Goal: Transaction & Acquisition: Book appointment/travel/reservation

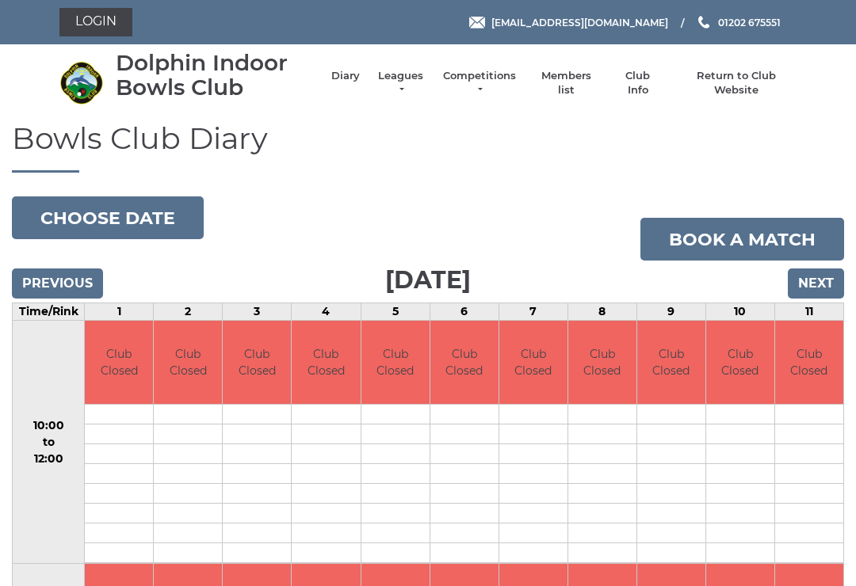
click at [145, 224] on button "Choose date" at bounding box center [108, 217] width 192 height 43
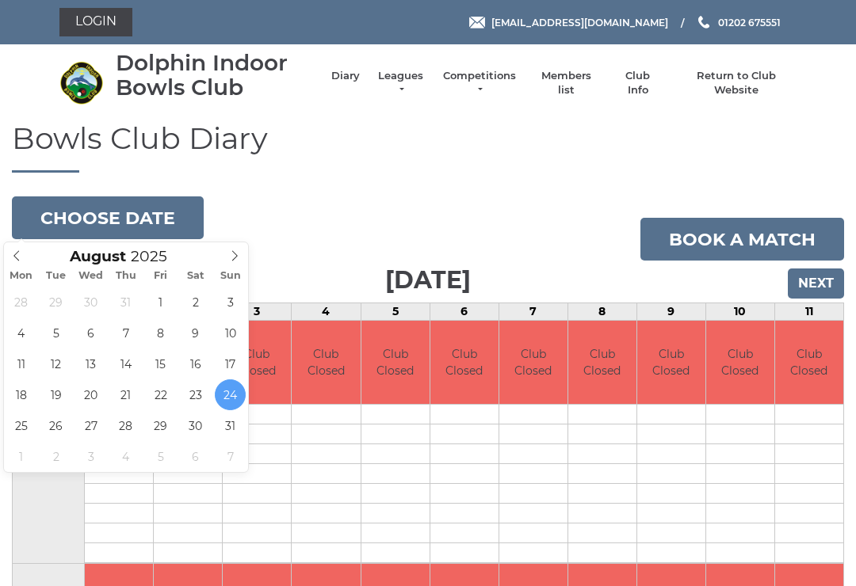
click at [247, 255] on span at bounding box center [235, 253] width 26 height 22
type input "2025-09-01"
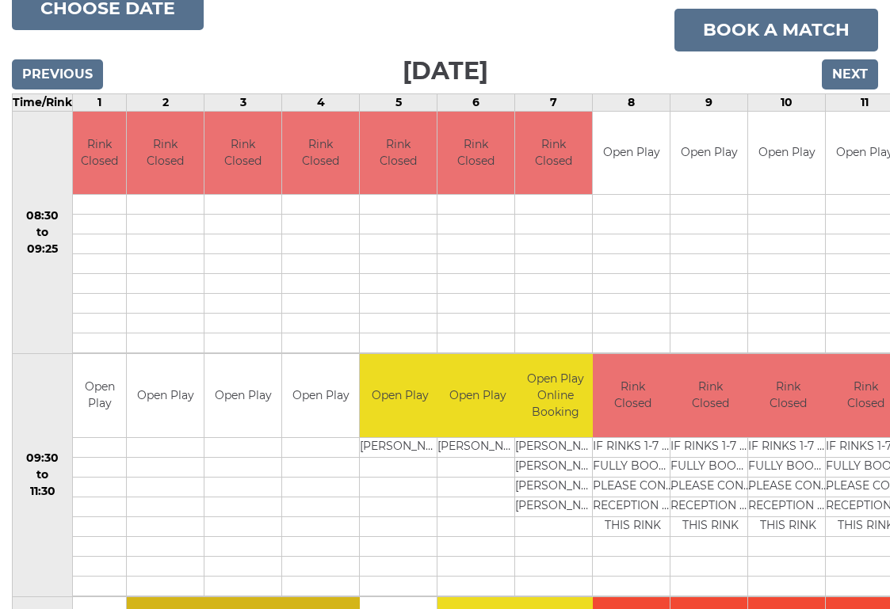
scroll to position [187, 0]
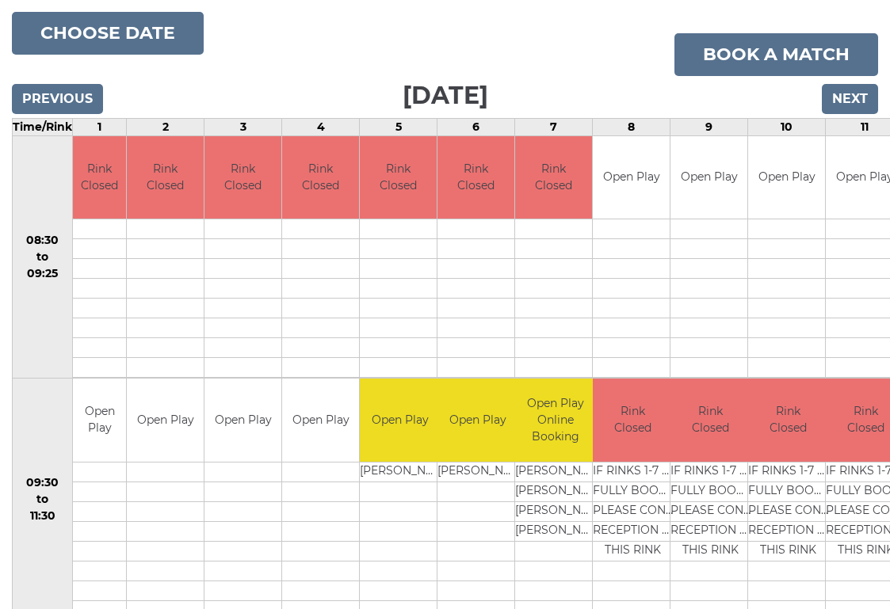
click at [758, 51] on link "Book a match" at bounding box center [776, 54] width 204 height 43
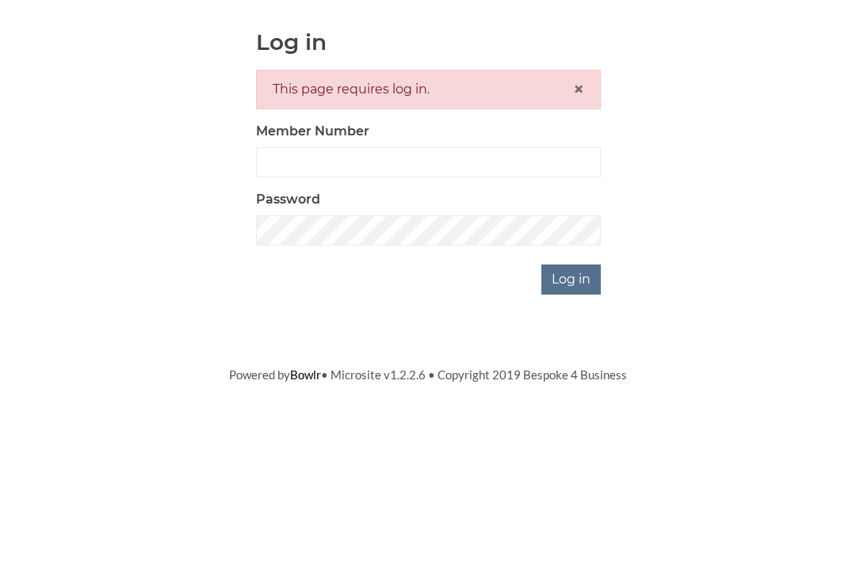
scroll to position [163, 0]
type input "3302"
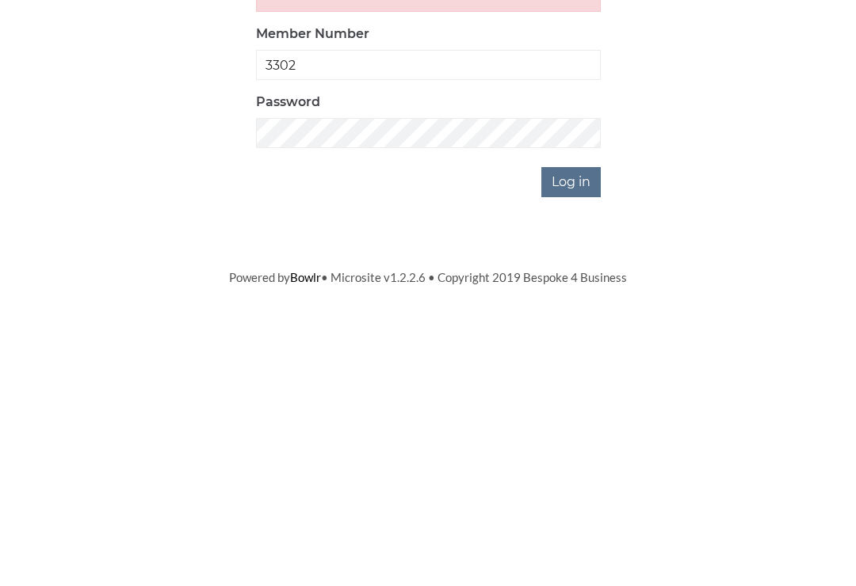
click at [582, 428] on input "Log in" at bounding box center [570, 443] width 59 height 30
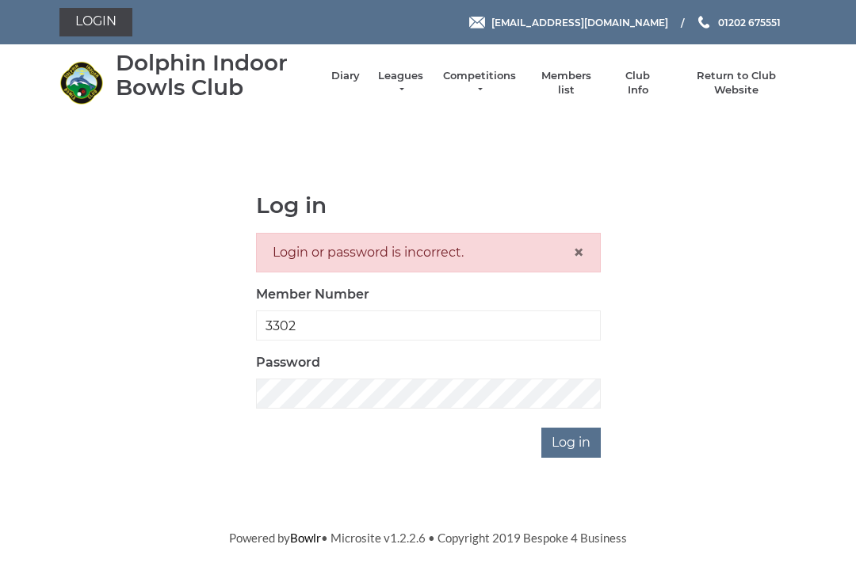
click at [574, 444] on input "Log in" at bounding box center [570, 443] width 59 height 30
click at [575, 440] on input "Log in" at bounding box center [570, 443] width 59 height 30
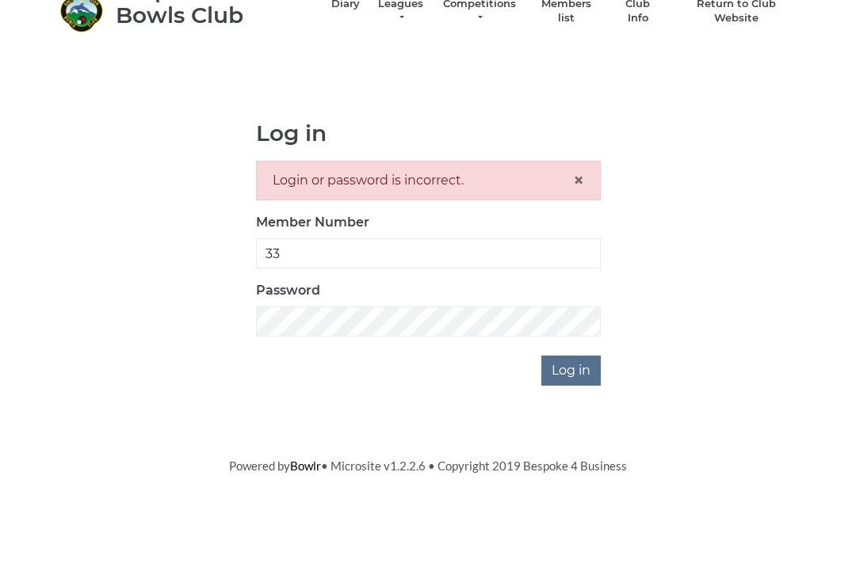
type input "3"
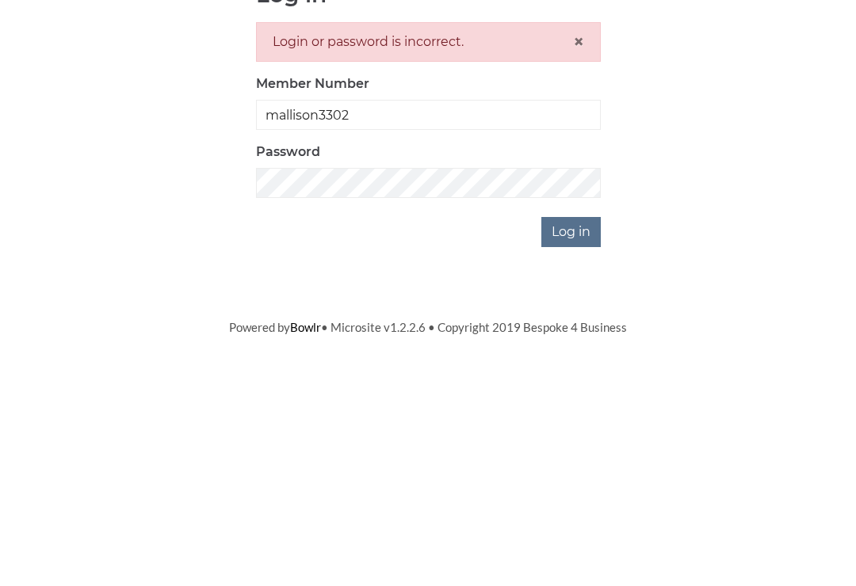
type input "mallison3302"
click at [567, 428] on input "Log in" at bounding box center [570, 443] width 59 height 30
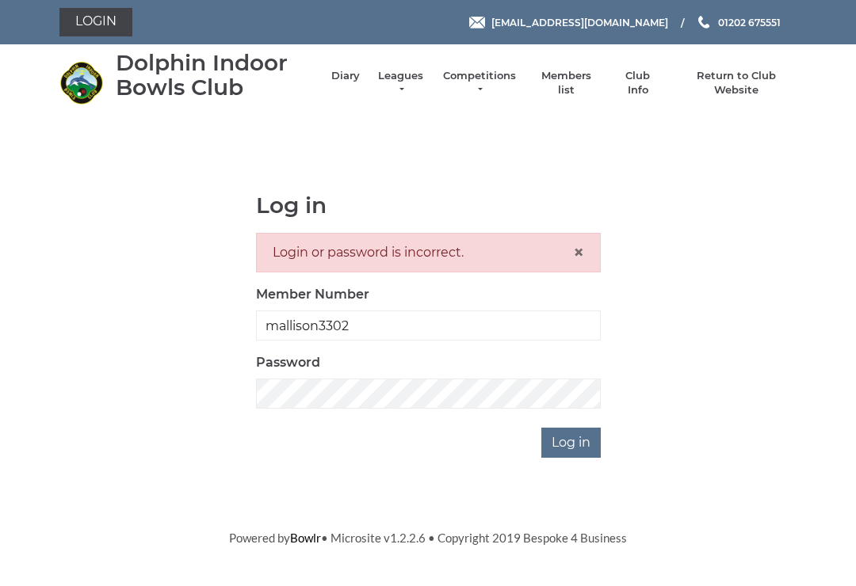
click at [575, 453] on input "Log in" at bounding box center [570, 443] width 59 height 30
click at [384, 328] on input "mallison3302" at bounding box center [428, 326] width 345 height 30
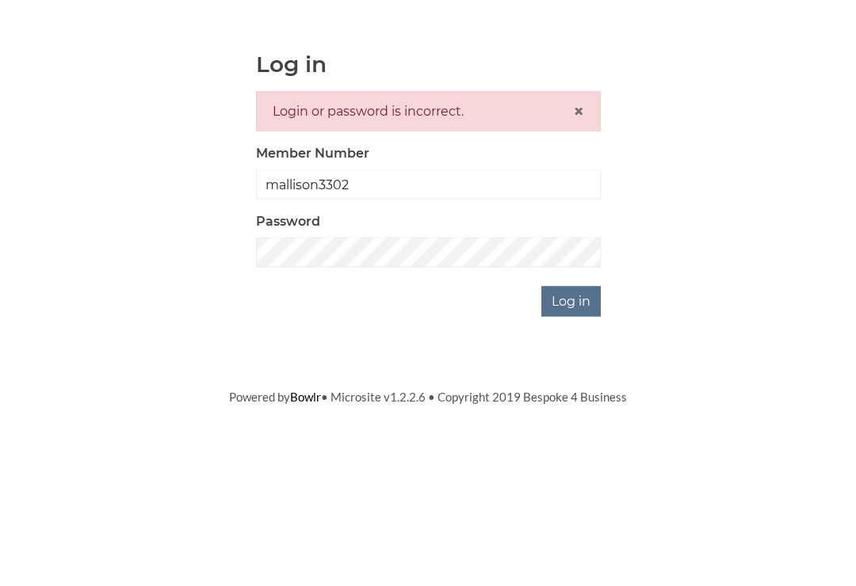
click at [278, 311] on input "mallison3302" at bounding box center [428, 326] width 345 height 30
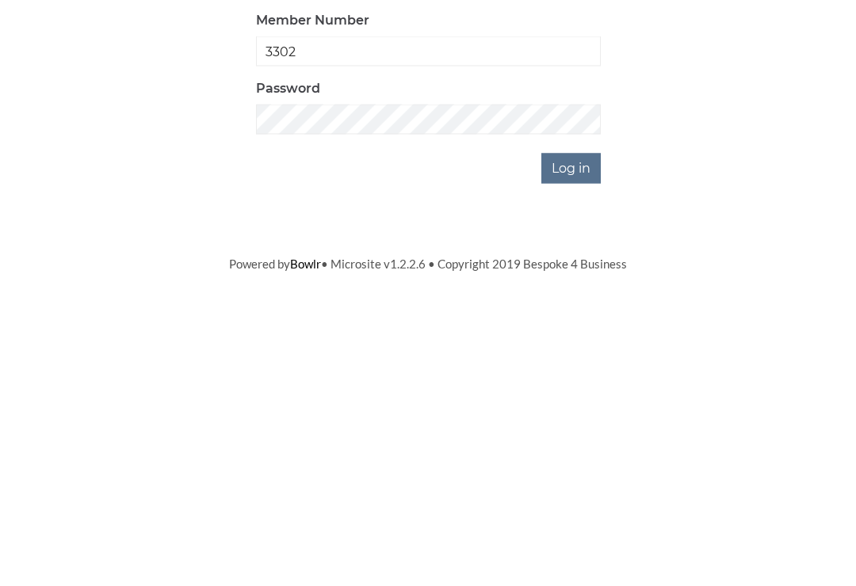
type input "3302"
click at [577, 428] on input "Log in" at bounding box center [570, 443] width 59 height 30
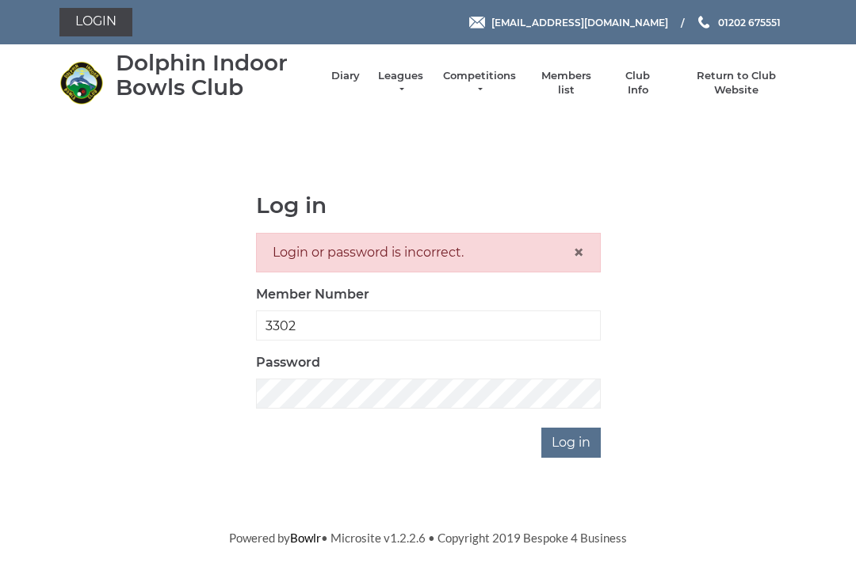
scroll to position [192, 0]
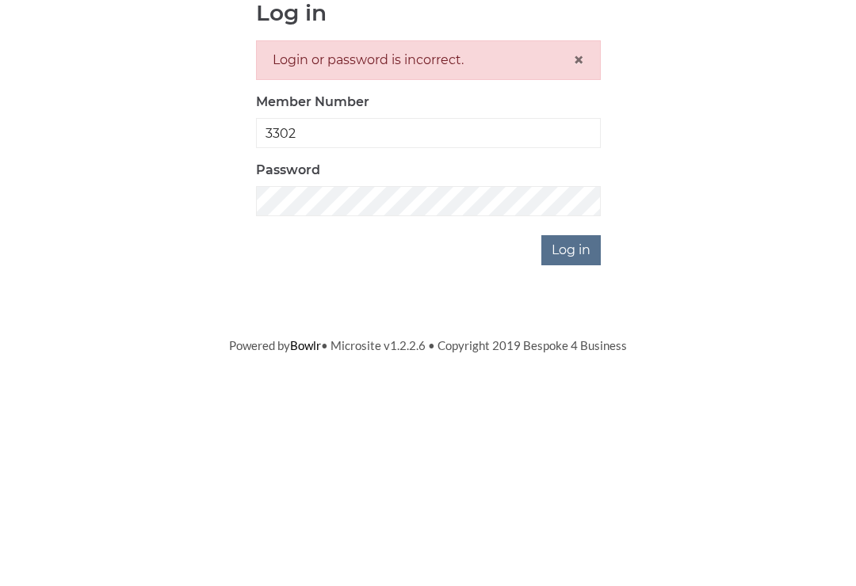
click at [566, 428] on input "Log in" at bounding box center [570, 443] width 59 height 30
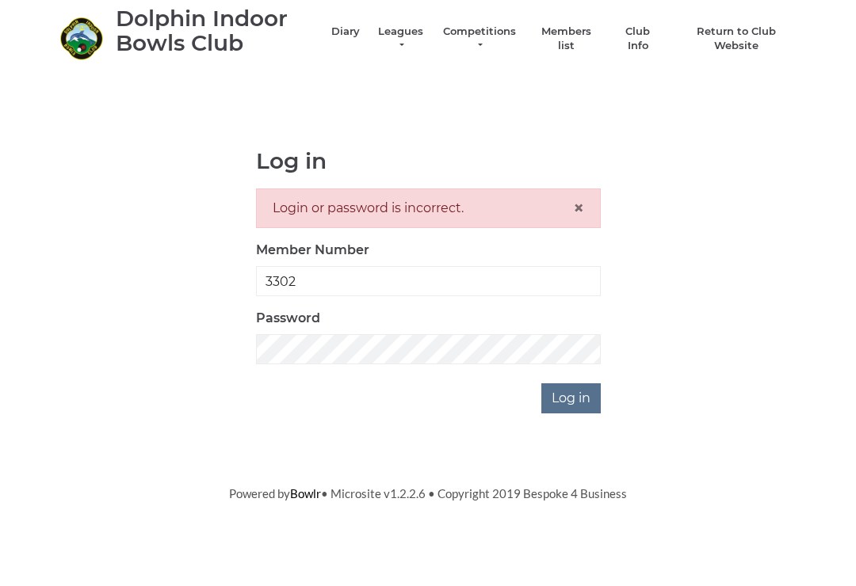
scroll to position [65, 0]
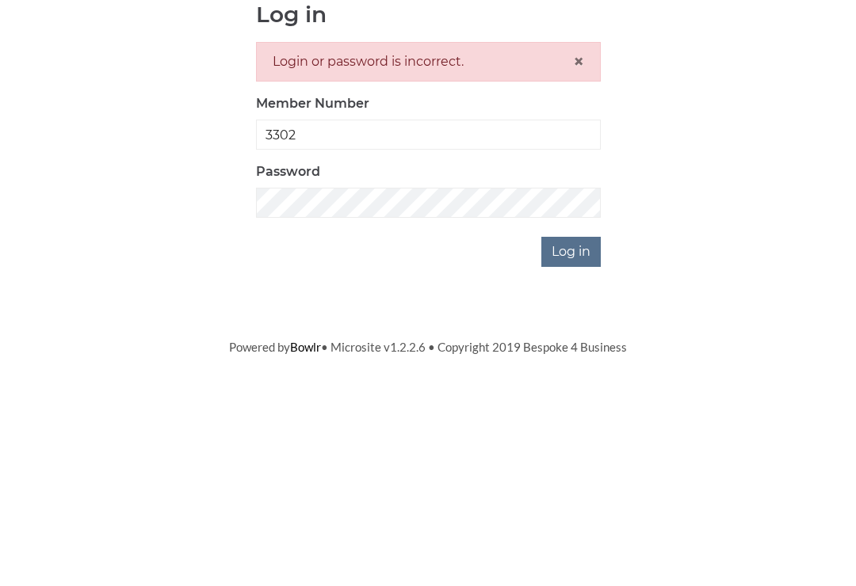
click at [578, 428] on input "Log in" at bounding box center [570, 443] width 59 height 30
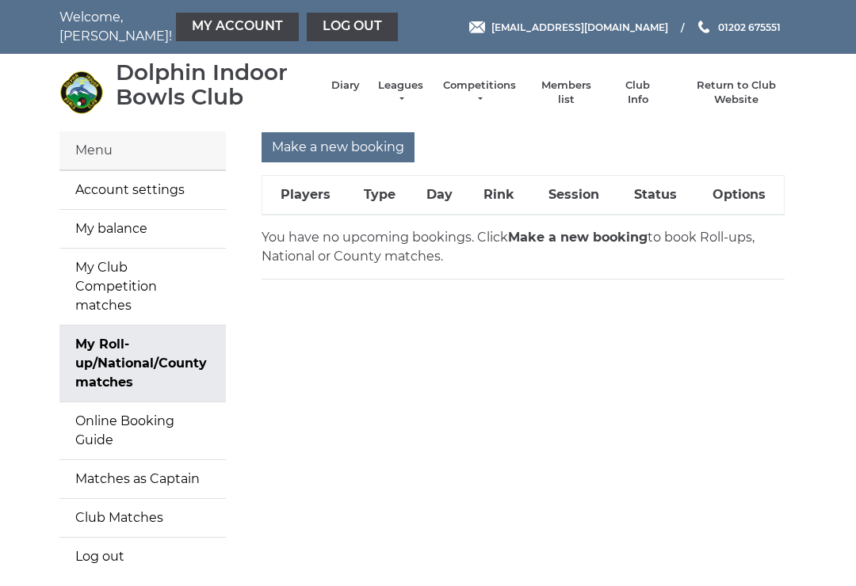
click at [330, 157] on input "Make a new booking" at bounding box center [337, 147] width 153 height 30
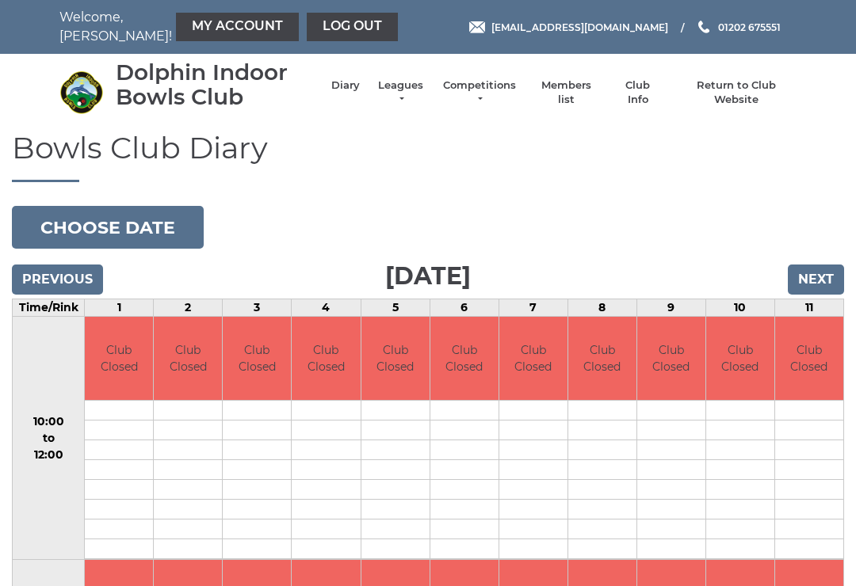
click at [139, 231] on button "Choose date" at bounding box center [108, 227] width 192 height 43
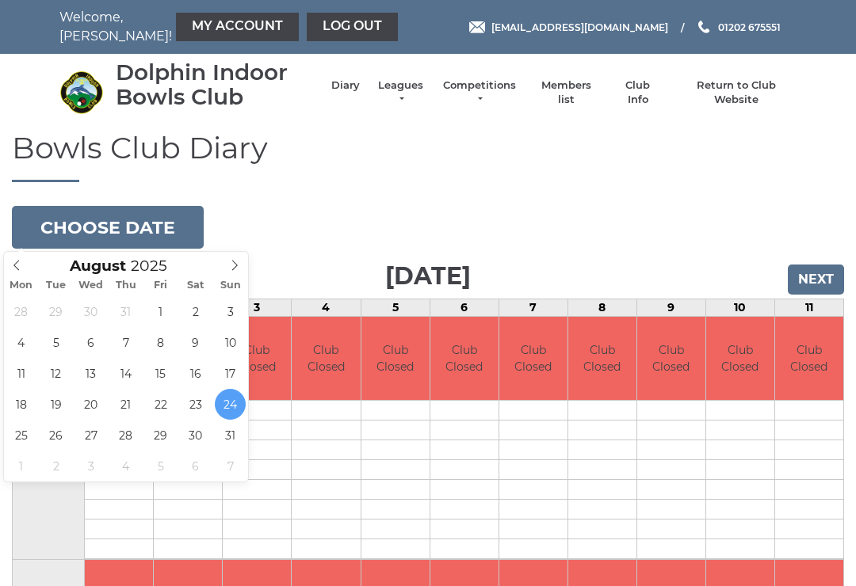
click at [243, 269] on span at bounding box center [235, 263] width 26 height 22
type input "[DATE]"
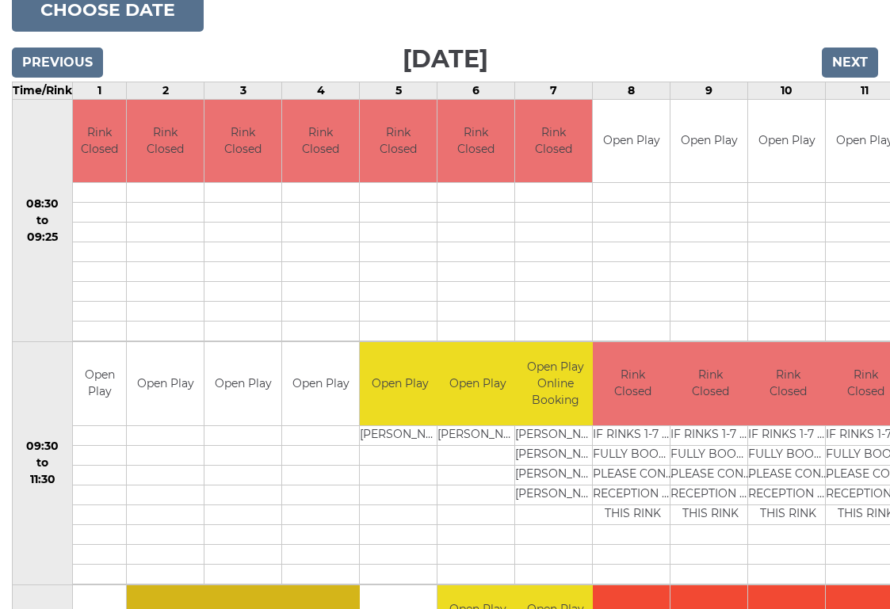
scroll to position [220, 0]
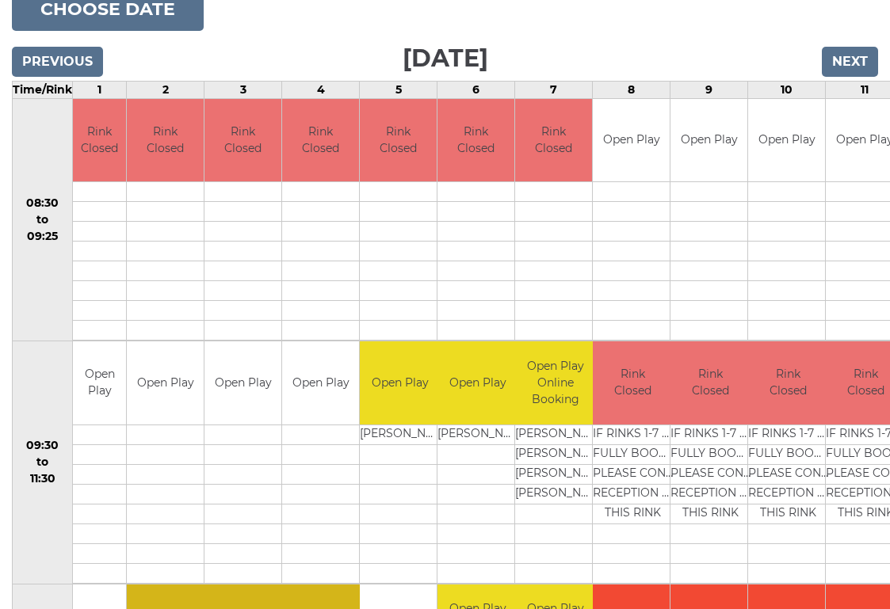
click at [0, 0] on link "Book slot" at bounding box center [0, 0] width 0 height 0
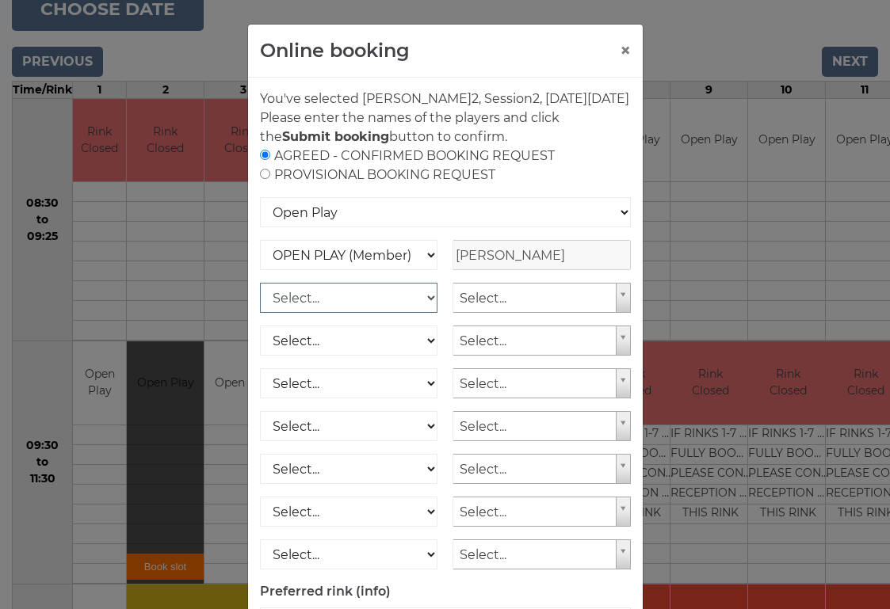
click at [426, 313] on select "Select... OPEN PLAY (Member) OPEN PLAY (Visitor) OPEN PLAY 1 HOUR (Member) OPEN…" at bounding box center [349, 298] width 178 height 30
select select "1_12"
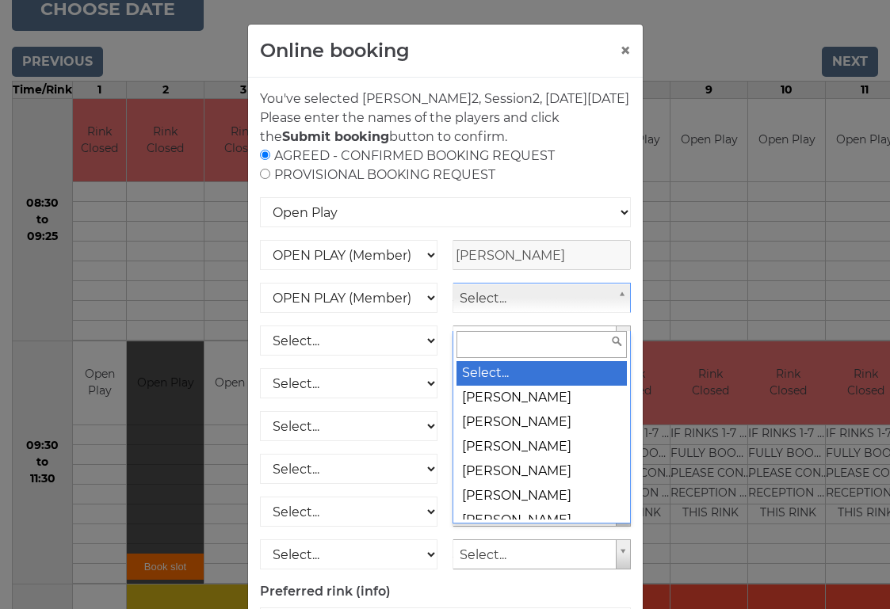
scroll to position [219, 0]
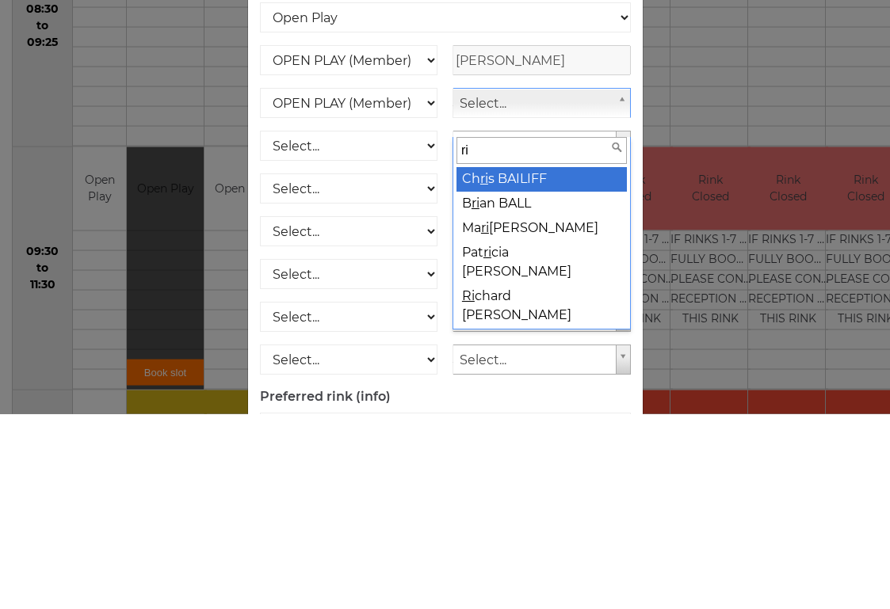
type input "ric"
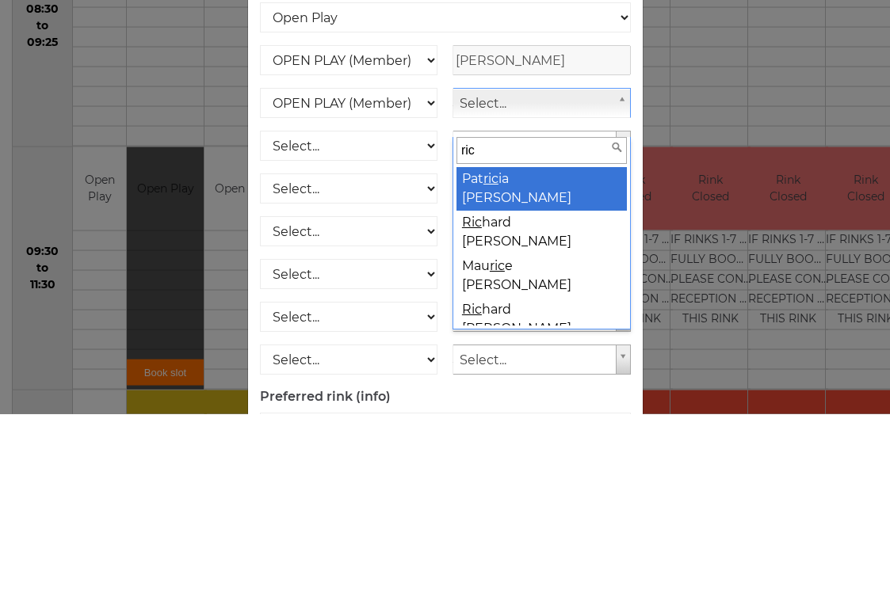
select select "1310"
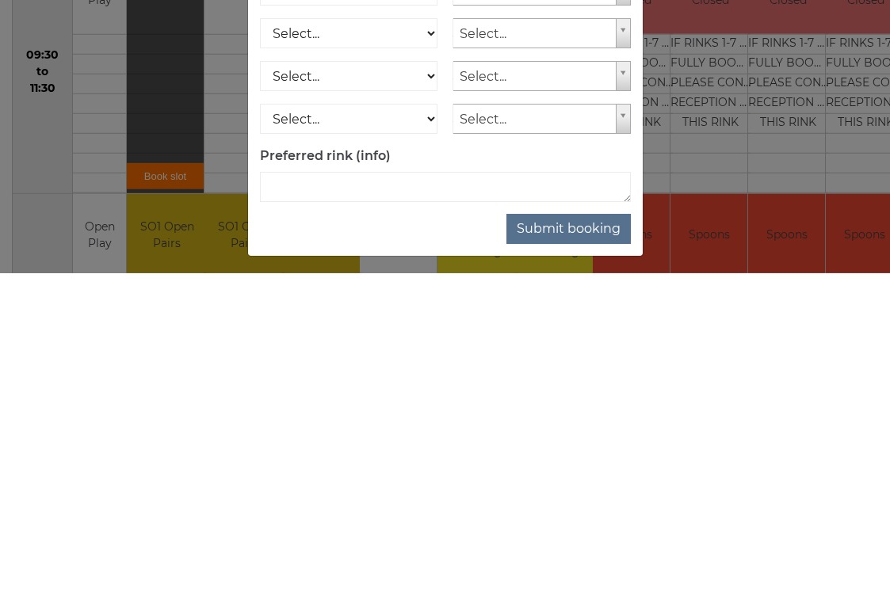
scroll to position [312, 0]
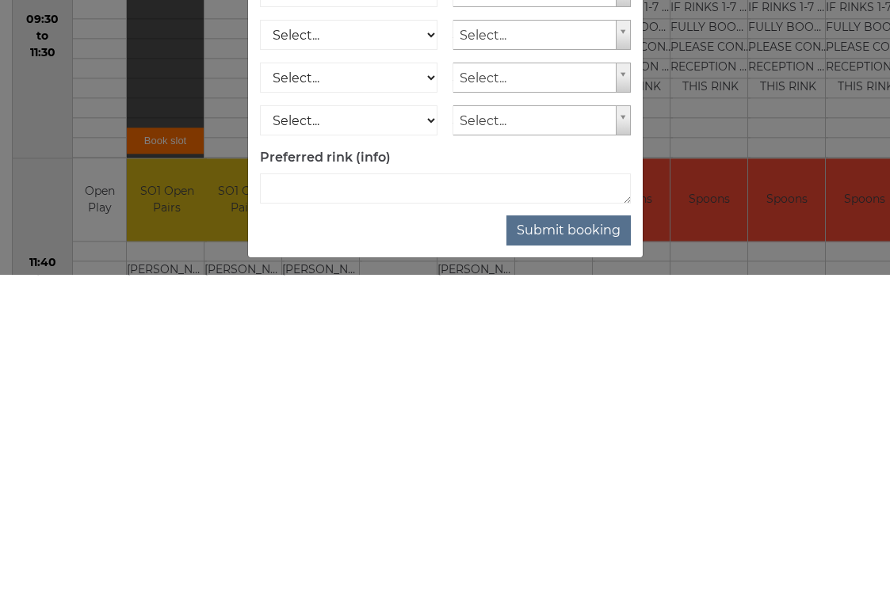
click at [574, 550] on button "Submit booking" at bounding box center [568, 565] width 124 height 30
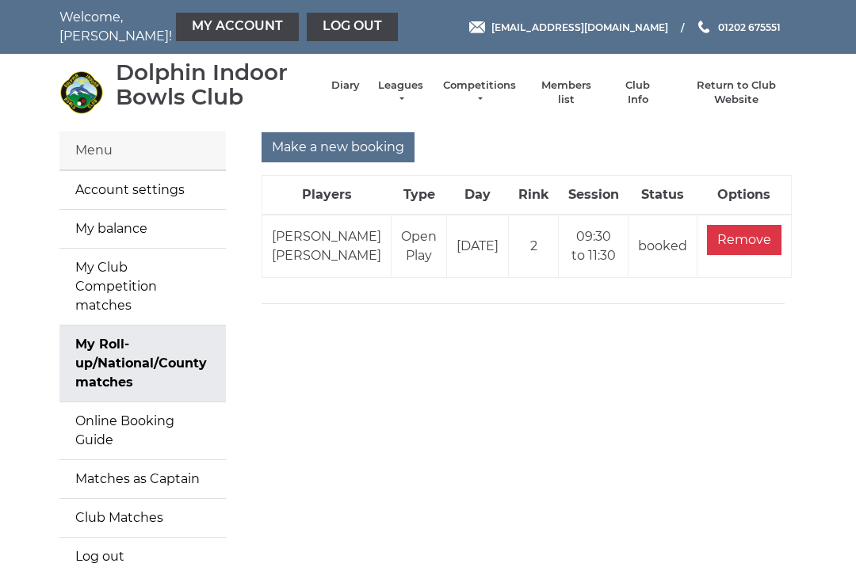
click at [307, 36] on link "Log out" at bounding box center [352, 27] width 91 height 29
